Goal: Information Seeking & Learning: Learn about a topic

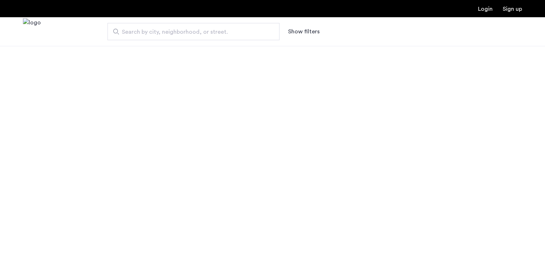
click at [141, 31] on span "Search by city, neighborhood, or street." at bounding box center [191, 32] width 138 height 9
click at [141, 31] on input "Search by city, neighborhood, or street." at bounding box center [194, 31] width 172 height 17
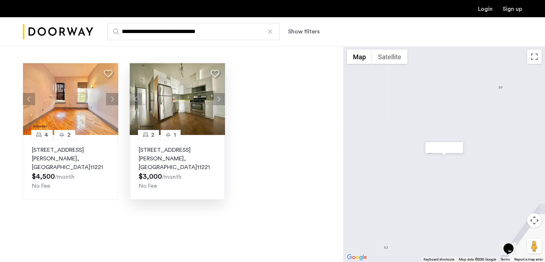
type input "**********"
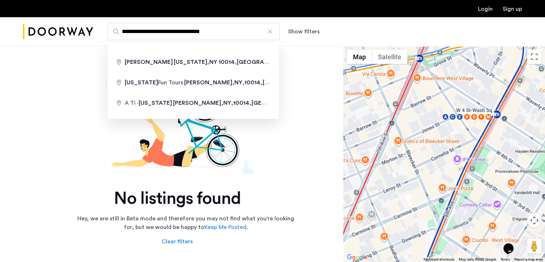
drag, startPoint x: 236, startPoint y: 32, endPoint x: 157, endPoint y: 35, distance: 78.2
click at [157, 35] on input "**********" at bounding box center [194, 31] width 172 height 17
click at [270, 33] on div at bounding box center [270, 31] width 7 height 7
click at [270, 33] on input "**********" at bounding box center [194, 31] width 172 height 17
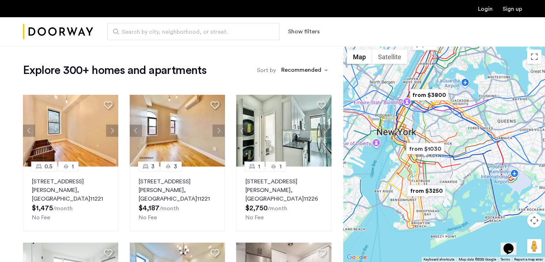
drag, startPoint x: 446, startPoint y: 153, endPoint x: 400, endPoint y: 105, distance: 67.2
click at [393, 95] on div at bounding box center [444, 154] width 202 height 216
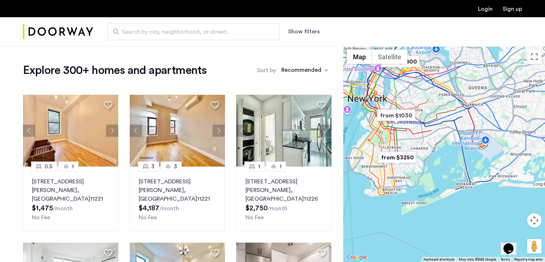
drag, startPoint x: 391, startPoint y: 109, endPoint x: 438, endPoint y: 149, distance: 62.1
click at [445, 154] on div at bounding box center [444, 154] width 202 height 216
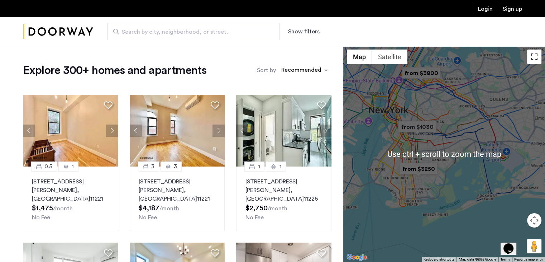
click at [529, 59] on button "Toggle fullscreen view" at bounding box center [534, 56] width 14 height 14
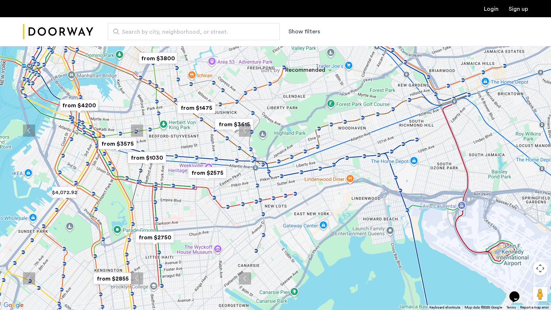
drag, startPoint x: 225, startPoint y: 159, endPoint x: 260, endPoint y: 197, distance: 51.7
click at [260, 197] on div at bounding box center [275, 155] width 551 height 310
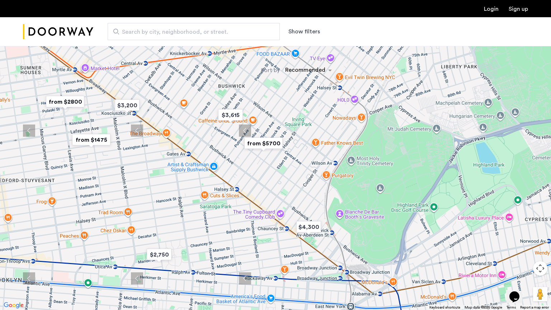
drag, startPoint x: 265, startPoint y: 149, endPoint x: 239, endPoint y: 163, distance: 29.2
click at [239, 163] on div at bounding box center [275, 155] width 551 height 310
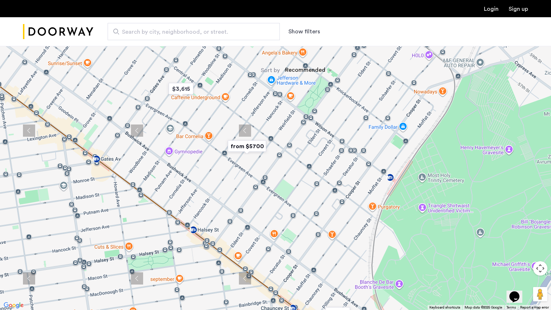
drag, startPoint x: 252, startPoint y: 162, endPoint x: 232, endPoint y: 168, distance: 21.6
click at [232, 168] on div at bounding box center [275, 155] width 551 height 310
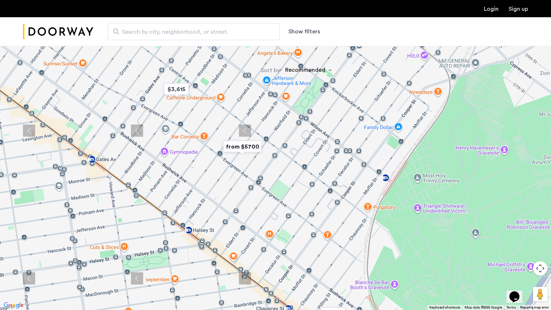
click at [247, 143] on img "from $5700" at bounding box center [242, 146] width 44 height 16
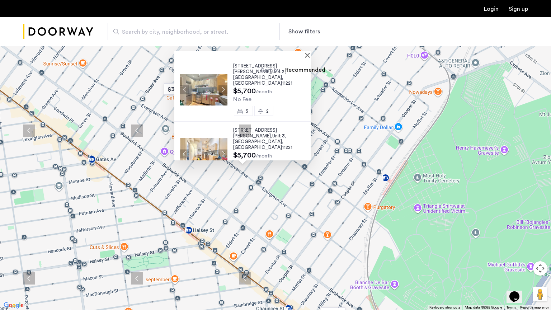
click at [208, 77] on img at bounding box center [203, 90] width 47 height 32
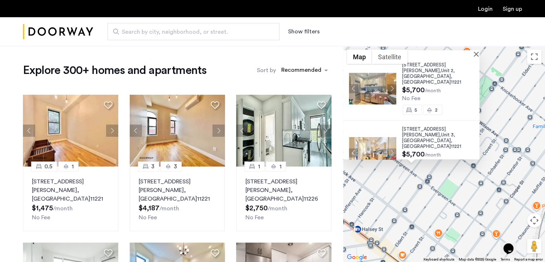
click at [412, 32] on div "Search by city, neighborhood, or street. Show filters" at bounding box center [307, 31] width 429 height 17
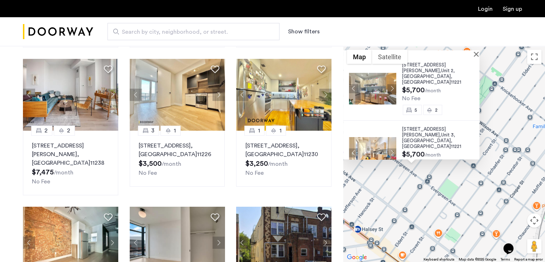
scroll to position [394, 0]
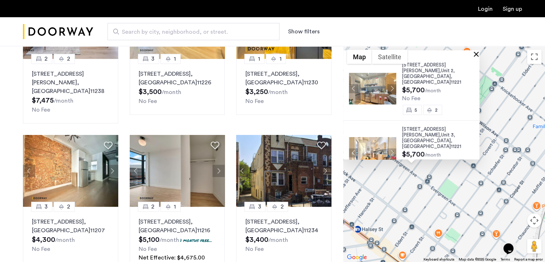
click at [479, 53] on button "Close" at bounding box center [477, 53] width 5 height 5
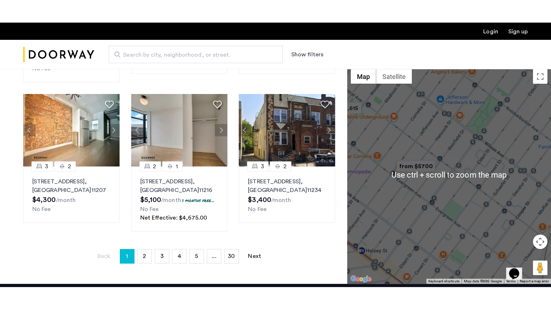
scroll to position [430, 0]
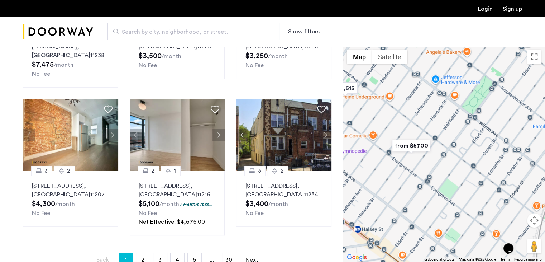
click at [532, 49] on div "To navigate, press the arrow keys." at bounding box center [444, 154] width 202 height 216
click at [532, 56] on button "Toggle fullscreen view" at bounding box center [534, 56] width 14 height 14
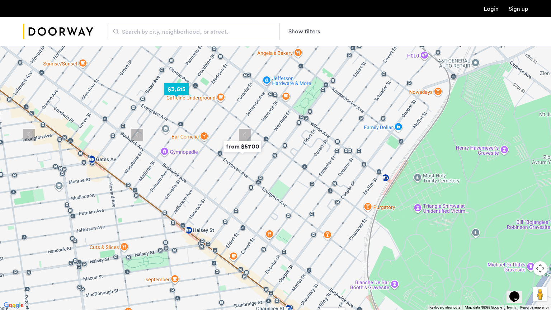
click at [180, 88] on img "$3,615" at bounding box center [176, 89] width 30 height 16
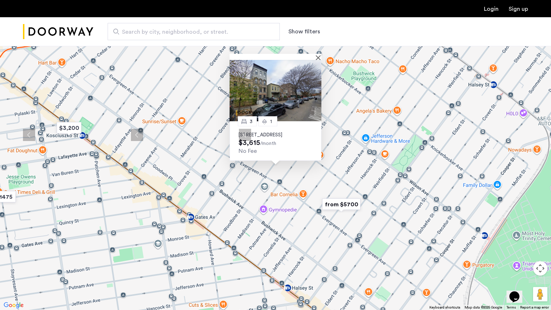
drag, startPoint x: 317, startPoint y: 53, endPoint x: 317, endPoint y: 57, distance: 4.3
click at [316, 54] on div at bounding box center [275, 57] width 92 height 6
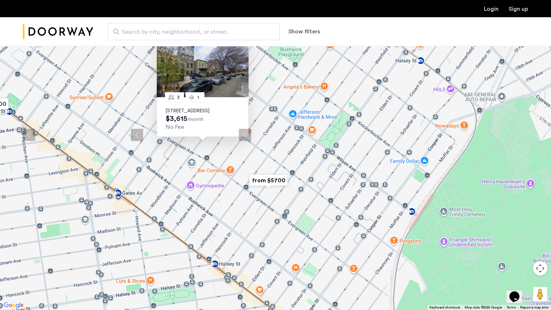
drag, startPoint x: 332, startPoint y: 173, endPoint x: 254, endPoint y: 148, distance: 81.7
click at [254, 148] on div "3 1 133 Woodbine Street, Unit 3A, Brooklyn, NY 11221 $3,615 /month No Fee" at bounding box center [275, 155] width 551 height 310
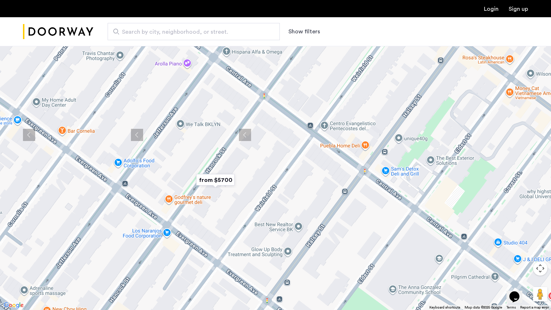
click at [214, 180] on img "from $5700" at bounding box center [215, 180] width 44 height 16
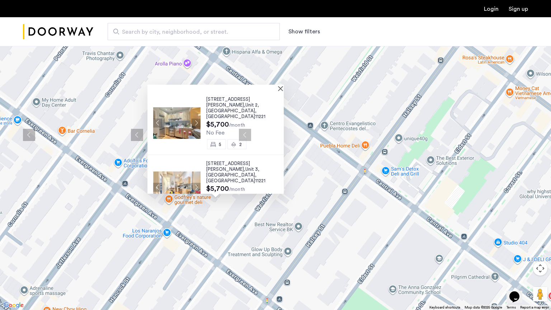
click at [181, 171] on img at bounding box center [176, 187] width 47 height 32
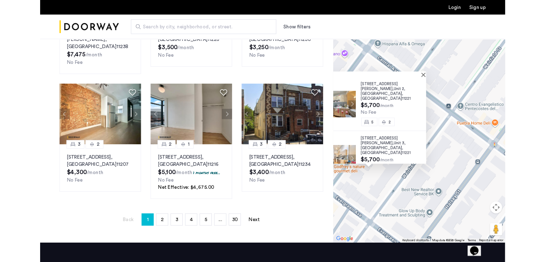
scroll to position [358, 0]
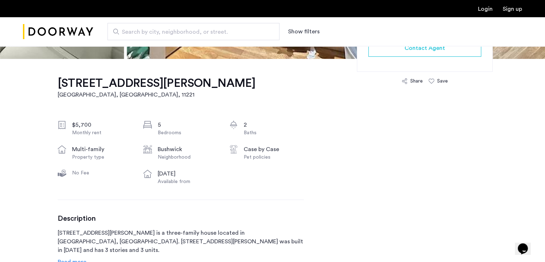
scroll to position [215, 0]
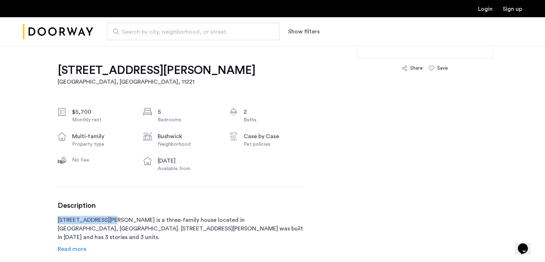
drag, startPoint x: 57, startPoint y: 219, endPoint x: 110, endPoint y: 218, distance: 52.4
click at [110, 218] on p "1120 Hancock Street is a three-family house located in Brooklyn, NY. 1120 Hanco…" at bounding box center [181, 228] width 246 height 26
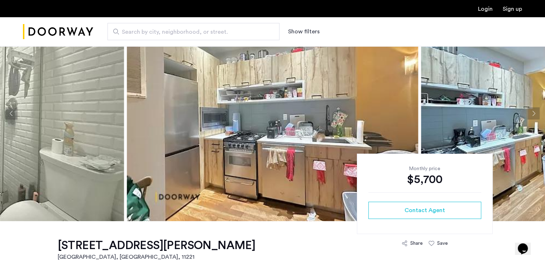
scroll to position [36, 0]
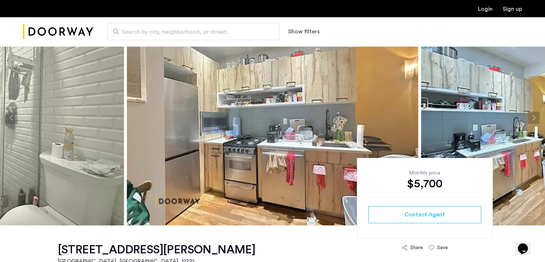
click at [531, 120] on button "Next apartment" at bounding box center [534, 117] width 12 height 12
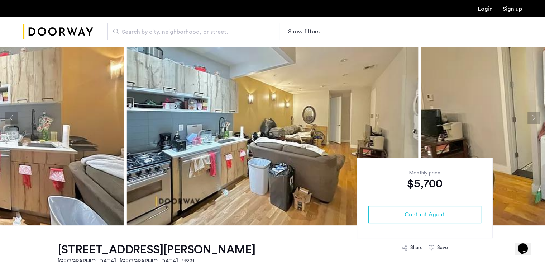
click at [531, 120] on button "Next apartment" at bounding box center [534, 117] width 12 height 12
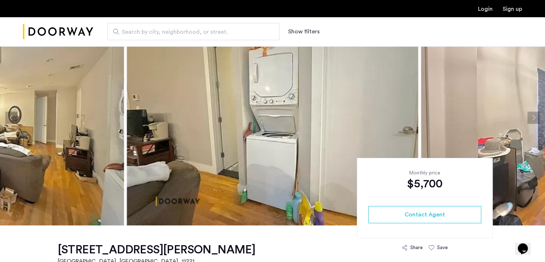
click at [531, 120] on button "Next apartment" at bounding box center [534, 117] width 12 height 12
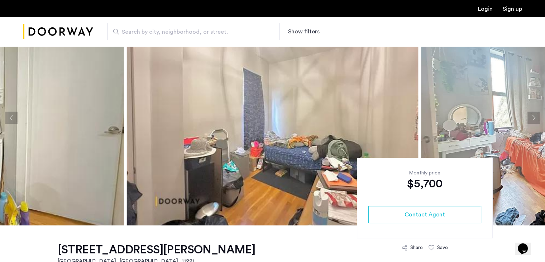
click at [531, 120] on button "Next apartment" at bounding box center [534, 117] width 12 height 12
click at [532, 121] on button "Next apartment" at bounding box center [534, 117] width 12 height 12
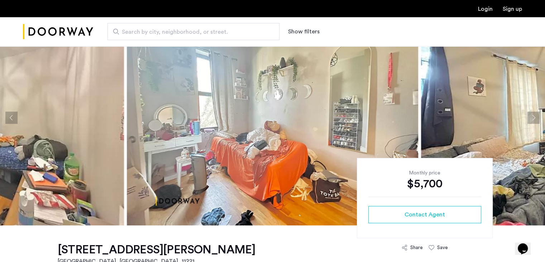
click at [532, 121] on button "Next apartment" at bounding box center [534, 117] width 12 height 12
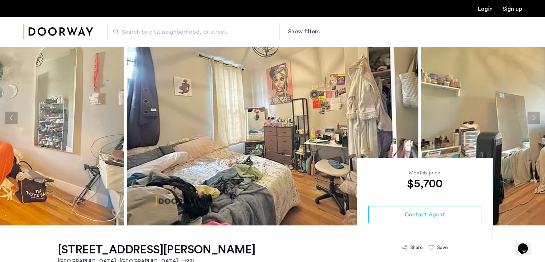
click at [532, 121] on button "Next apartment" at bounding box center [534, 117] width 12 height 12
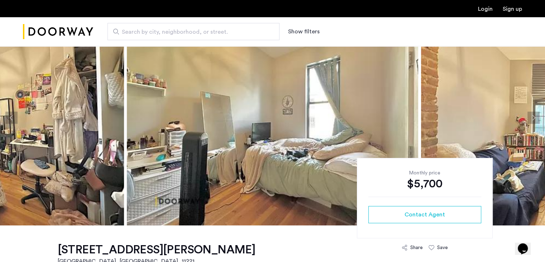
click at [532, 121] on button "Next apartment" at bounding box center [534, 117] width 12 height 12
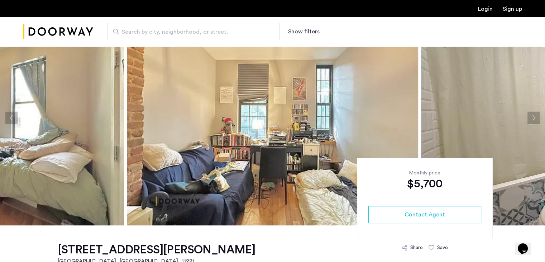
click at [532, 121] on button "Next apartment" at bounding box center [534, 117] width 12 height 12
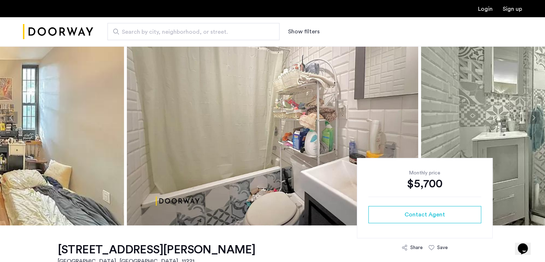
click at [532, 121] on button "Next apartment" at bounding box center [534, 117] width 12 height 12
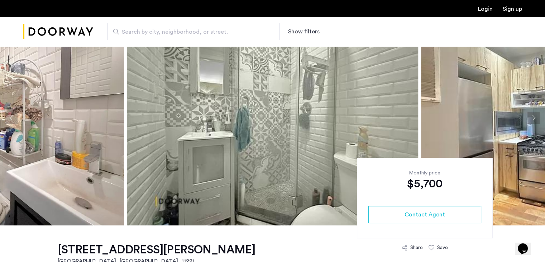
click at [532, 121] on button "Next apartment" at bounding box center [534, 117] width 12 height 12
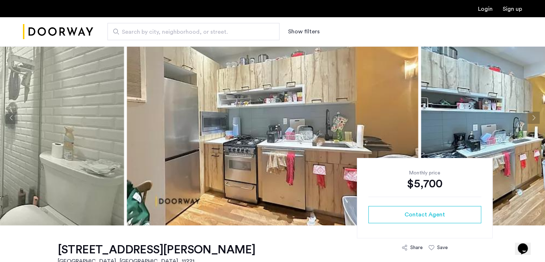
click at [532, 121] on button "Next apartment" at bounding box center [534, 117] width 12 height 12
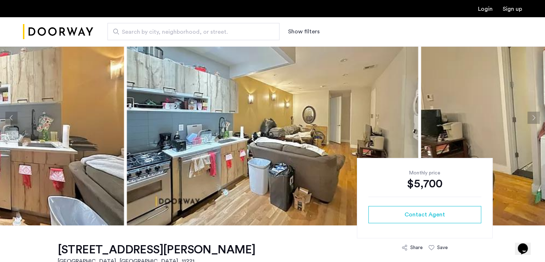
click at [532, 121] on button "Next apartment" at bounding box center [534, 117] width 12 height 12
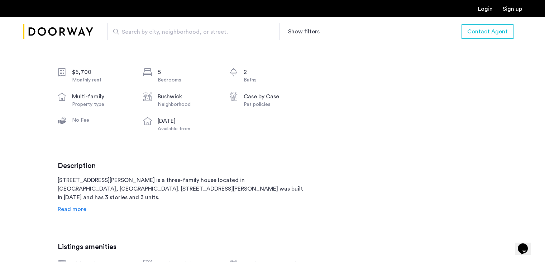
scroll to position [323, 0]
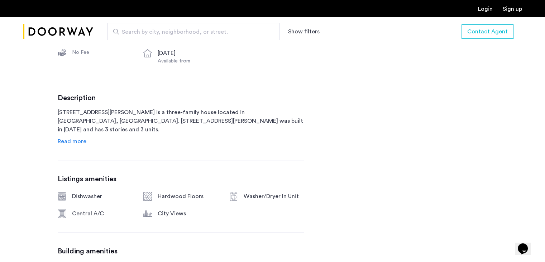
click at [69, 141] on span "Read more" at bounding box center [72, 141] width 29 height 6
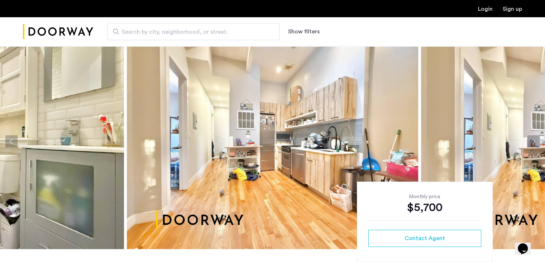
scroll to position [0, 0]
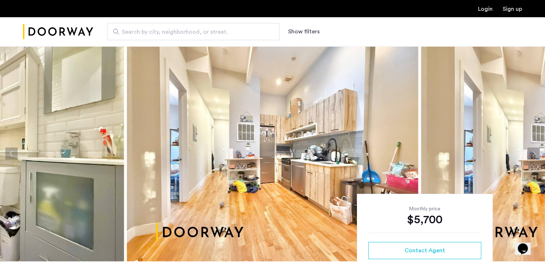
click at [14, 154] on button "Previous apartment" at bounding box center [11, 153] width 12 height 12
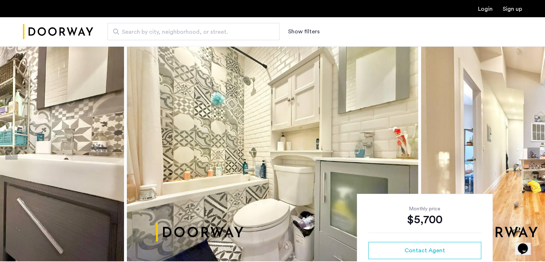
click at [13, 154] on button "Previous apartment" at bounding box center [11, 153] width 12 height 12
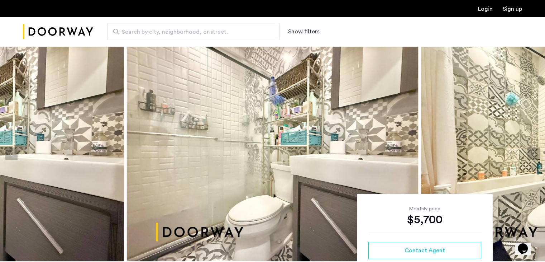
click at [13, 154] on button "Previous apartment" at bounding box center [11, 153] width 12 height 12
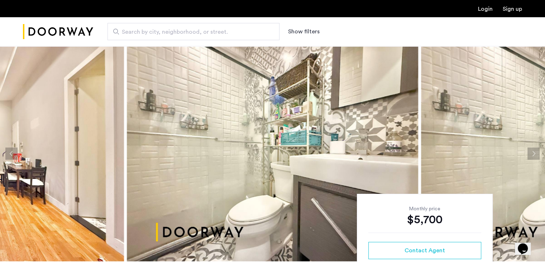
click at [13, 154] on button "Previous apartment" at bounding box center [11, 153] width 12 height 12
